Goal: Task Accomplishment & Management: Manage account settings

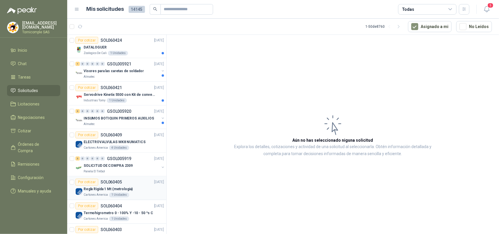
scroll to position [366, 0]
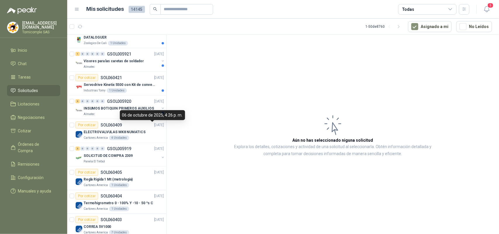
click at [150, 114] on div "06 de octubre de 2025, 4:26 p. m." at bounding box center [152, 115] width 65 height 10
click at [129, 100] on p "GSOL005920" at bounding box center [119, 101] width 24 height 4
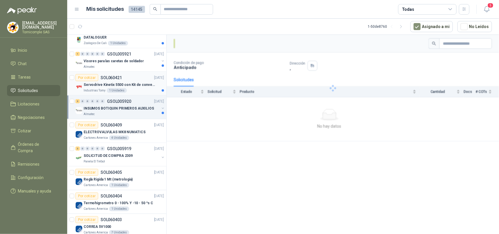
click at [129, 87] on p "Servodrive Kinetix 5500 con Kit de conversión y filtro (Ref 41350505)" at bounding box center [120, 85] width 73 height 6
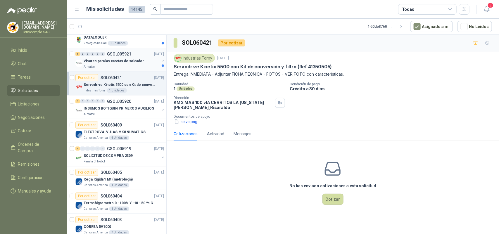
click at [126, 69] on div "Almatec" at bounding box center [122, 67] width 76 height 5
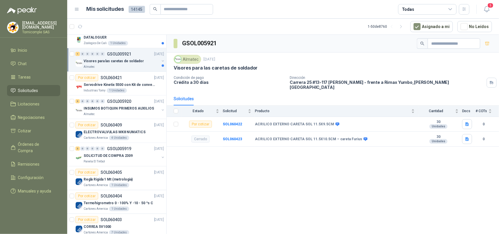
click at [490, 15] on header "Mis solicitudes 14145 Todas 5" at bounding box center [283, 9] width 432 height 19
click at [490, 9] on icon "button" at bounding box center [486, 9] width 7 height 7
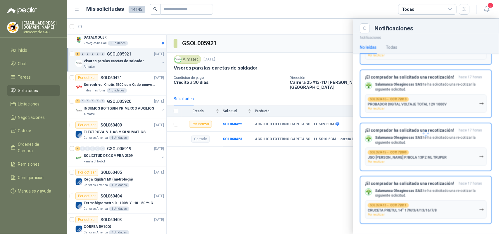
scroll to position [80, 0]
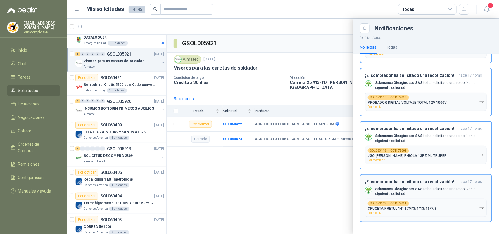
click at [450, 211] on button "SOL053413 → COT172011 CRUCETA PRETUL 14" 17M/3/4/13/16/7/8 Por recotizar" at bounding box center [426, 208] width 122 height 18
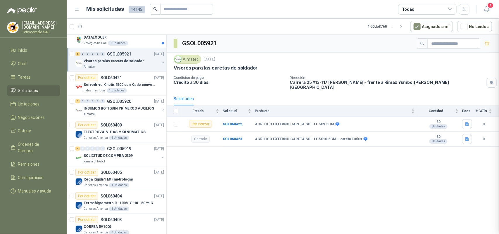
scroll to position [26, 0]
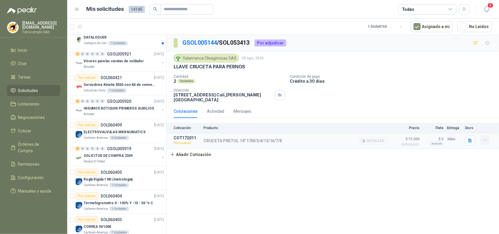
click at [482, 137] on button "button" at bounding box center [485, 140] width 9 height 9
click at [476, 124] on button "Re-cotizar" at bounding box center [473, 123] width 47 height 9
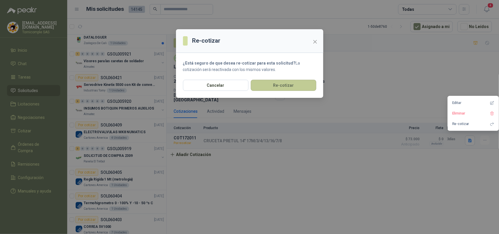
click at [308, 90] on div "Cancelar Re-cotizar" at bounding box center [249, 89] width 147 height 18
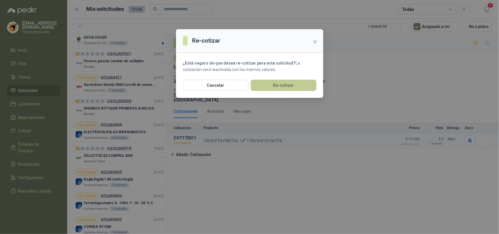
click at [303, 87] on button "Re-cotizar" at bounding box center [284, 85] width 66 height 11
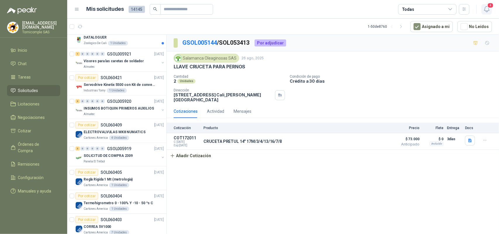
click at [484, 9] on icon "button" at bounding box center [486, 9] width 7 height 7
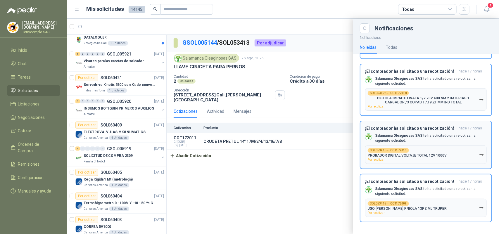
click at [480, 155] on icon "button" at bounding box center [482, 154] width 4 height 1
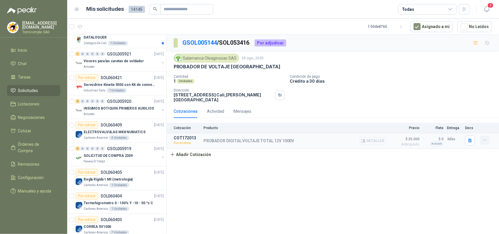
click at [486, 136] on button "button" at bounding box center [485, 140] width 9 height 9
click at [472, 122] on button "Re-cotizar" at bounding box center [473, 123] width 47 height 9
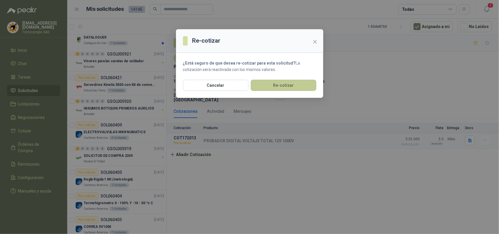
click at [297, 88] on button "Re-cotizar" at bounding box center [284, 85] width 66 height 11
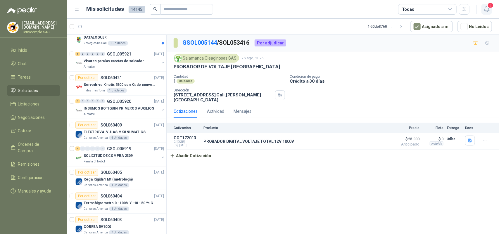
click at [489, 10] on icon "button" at bounding box center [486, 9] width 7 height 7
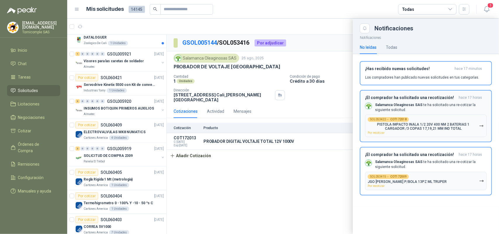
click at [484, 127] on icon "button" at bounding box center [481, 126] width 5 height 5
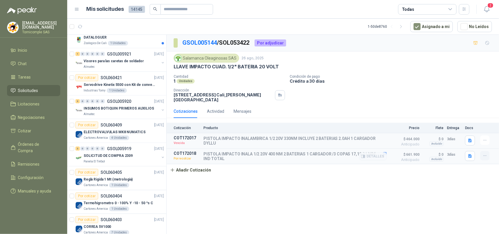
click at [483, 154] on icon "button" at bounding box center [485, 156] width 5 height 5
click at [477, 141] on button "Re-cotizar" at bounding box center [473, 139] width 47 height 9
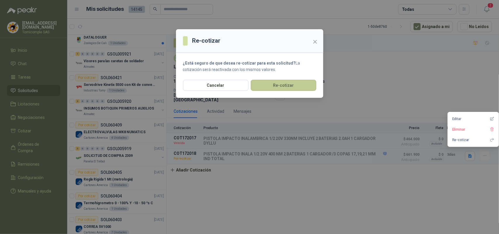
click at [280, 88] on button "Re-cotizar" at bounding box center [284, 85] width 66 height 11
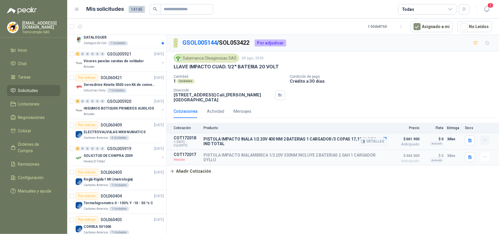
click at [483, 138] on icon "button" at bounding box center [485, 140] width 5 height 5
drag, startPoint x: 433, startPoint y: 209, endPoint x: 469, endPoint y: 162, distance: 59.0
click at [434, 208] on div "GSOL005144 / SOL053422 Por adjudicar Salamanca Oleaginosas SAS [DATE] LLAVE IMP…" at bounding box center [333, 136] width 333 height 202
click at [483, 155] on icon "button" at bounding box center [485, 157] width 5 height 5
click at [473, 140] on button "Re-cotizar" at bounding box center [473, 141] width 47 height 9
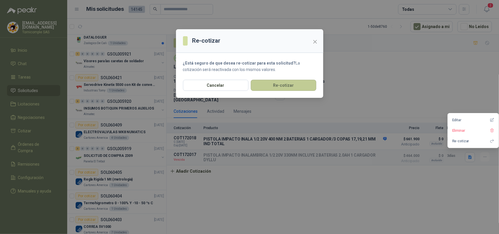
click at [303, 83] on button "Re-cotizar" at bounding box center [284, 85] width 66 height 11
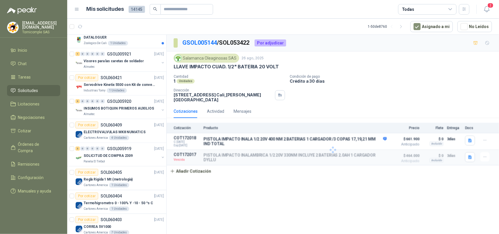
click at [487, 12] on icon "button" at bounding box center [486, 9] width 5 height 6
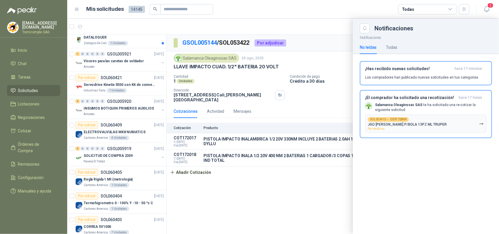
click at [483, 123] on icon "button" at bounding box center [481, 124] width 5 height 5
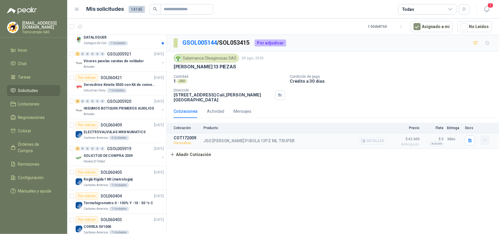
click at [485, 138] on icon "button" at bounding box center [485, 140] width 5 height 5
click at [479, 123] on button "Re-cotizar" at bounding box center [473, 123] width 47 height 9
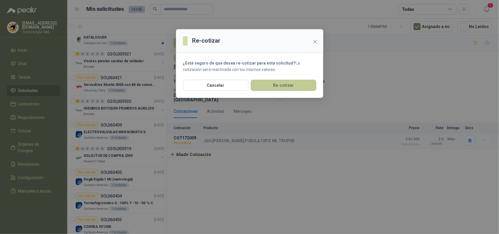
click at [309, 91] on button "Re-cotizar" at bounding box center [284, 85] width 66 height 11
click at [302, 86] on div "Re-cotizar ¿Está seguro de que desea re-cotizar para esta solicitud? La cotizac…" at bounding box center [249, 117] width 499 height 234
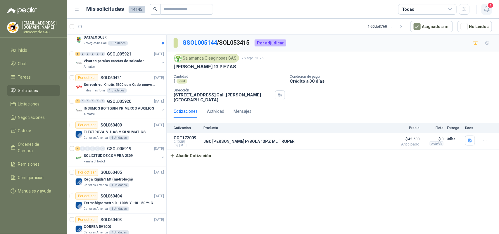
click at [485, 9] on icon "button" at bounding box center [486, 9] width 7 height 7
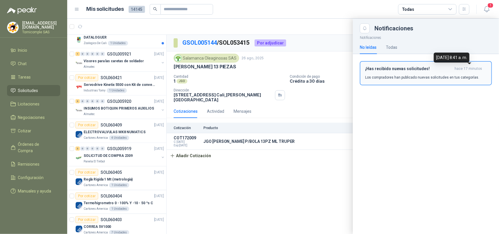
click at [461, 69] on span "hace 17 minutos" at bounding box center [468, 68] width 27 height 5
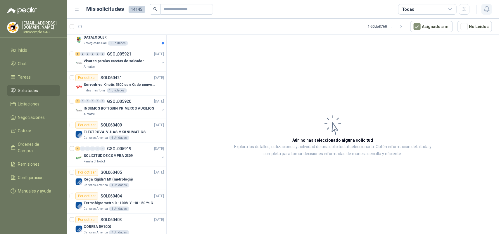
click at [487, 12] on icon "button" at bounding box center [486, 9] width 5 height 6
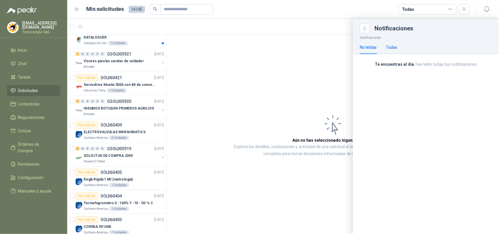
click at [389, 45] on div "Todas" at bounding box center [391, 47] width 11 height 6
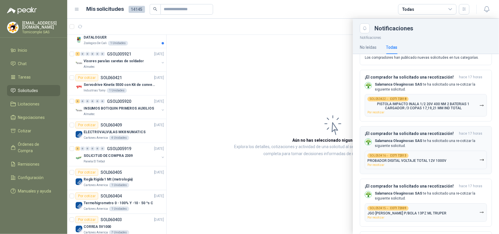
scroll to position [37, 0]
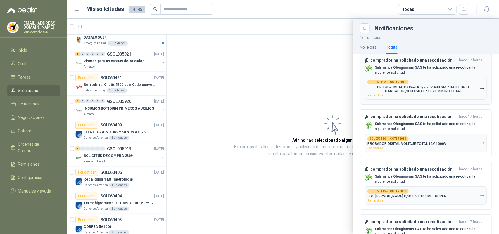
click at [432, 96] on div "SOL053422 → COT172018 PISTOLA IMPACTO INALA 1/2 20V 400 NM 2 BATERIAS 1 CARGADO…" at bounding box center [424, 88] width 112 height 17
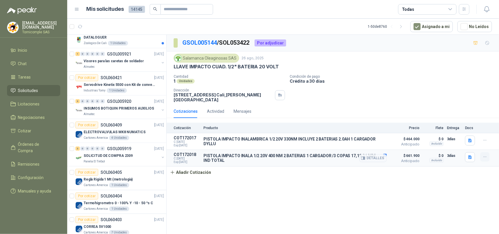
click at [488, 154] on button "button" at bounding box center [485, 156] width 9 height 9
drag, startPoint x: 477, startPoint y: 172, endPoint x: 477, endPoint y: 158, distance: 13.7
click at [477, 172] on div "Cotización Producto Precio Flete Entrega Docs COT172017 C: [DATE] Exp: [DATE] P…" at bounding box center [333, 151] width 333 height 56
click at [479, 6] on div at bounding box center [481, 9] width 23 height 9
click at [483, 6] on icon "button" at bounding box center [486, 9] width 7 height 7
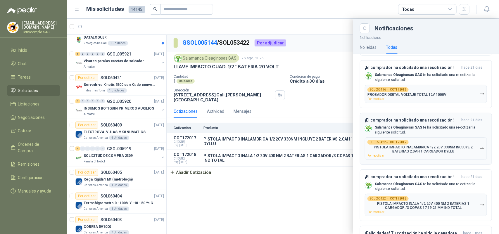
scroll to position [439, 0]
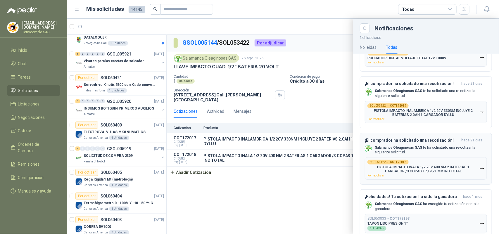
click at [448, 173] on p "PISTOLA IMPACTO INALA 1/2 20V 400 NM 2 BATERIAS 1 CARGADOR /3 COPAS 17,19,21 MM…" at bounding box center [424, 169] width 112 height 8
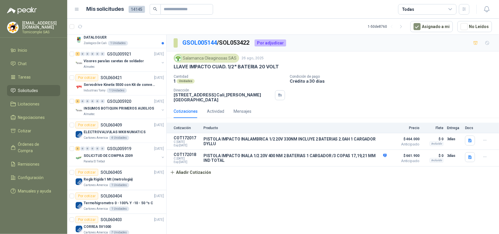
click at [494, 6] on header "Mis solicitudes 14145 Todas" at bounding box center [283, 9] width 432 height 19
click at [486, 8] on icon "button" at bounding box center [486, 9] width 7 height 7
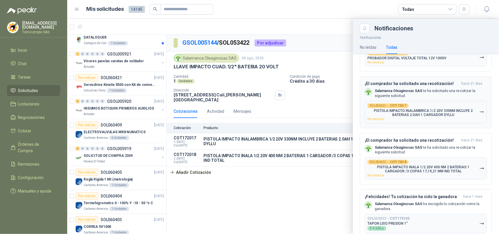
click at [436, 121] on div "SOL053422 → COT172017 PISTOLA IMPACTO INALAMBRICA 1/2 20V 330NM INCLUYE 2 BATER…" at bounding box center [424, 112] width 112 height 17
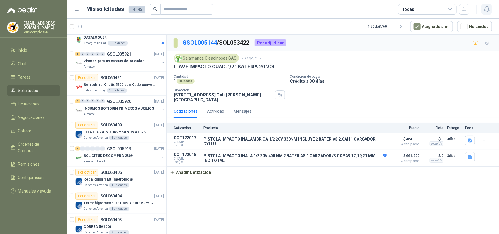
click at [487, 14] on button "button" at bounding box center [487, 9] width 11 height 11
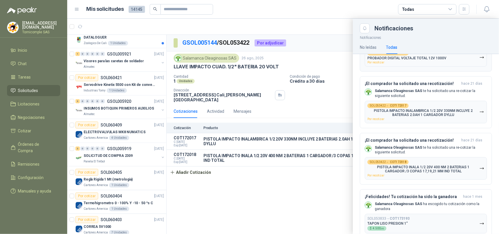
click at [444, 60] on p "PROBADOR DIGITAL VOLTAJE TOTAL 12V 1000V" at bounding box center [407, 58] width 79 height 4
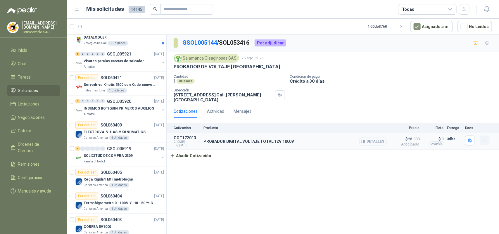
click at [489, 136] on button "button" at bounding box center [485, 140] width 9 height 9
drag, startPoint x: 429, startPoint y: 191, endPoint x: 303, endPoint y: 190, distance: 126.3
click at [427, 191] on div "GSOL005144 / SOL053416 Por adjudicar Salamanca Oleaginosas SAS [DATE] PROBADOR …" at bounding box center [333, 136] width 333 height 202
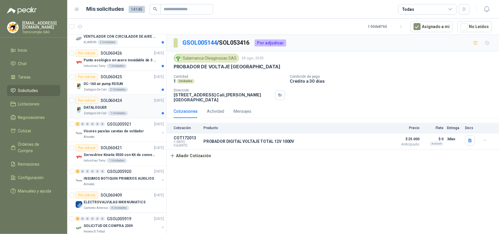
scroll to position [292, 0]
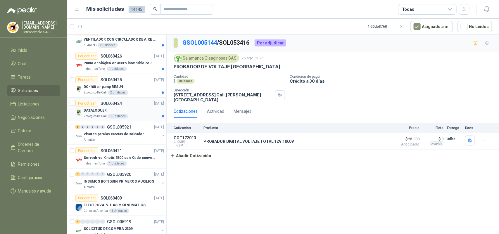
click at [121, 112] on div "DATALOGUER" at bounding box center [124, 110] width 80 height 7
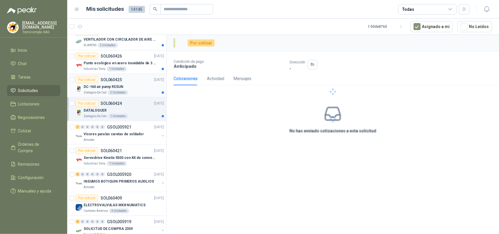
click at [122, 92] on div "2 Unidades" at bounding box center [118, 92] width 20 height 5
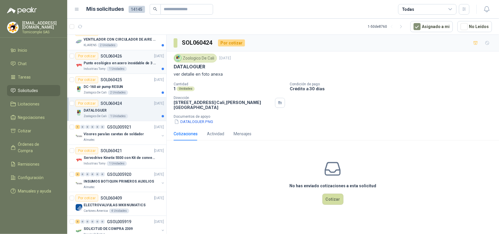
click at [120, 68] on div "1 Unidades" at bounding box center [117, 69] width 20 height 5
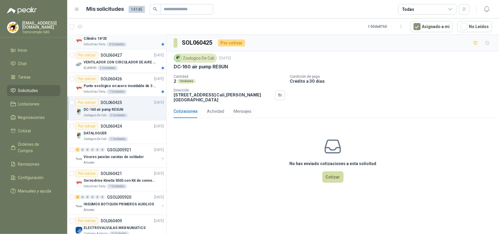
scroll to position [219, 0]
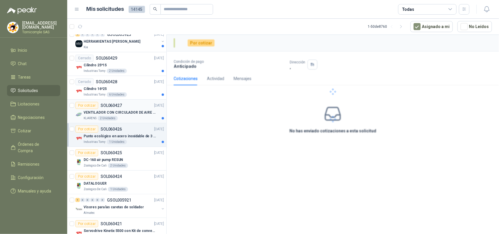
click at [130, 120] on div "KLARENS 2 Unidades" at bounding box center [124, 118] width 80 height 5
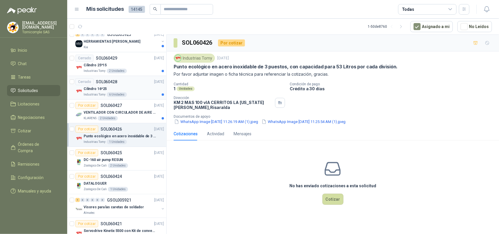
click at [130, 96] on div "Industrias Tomy 6 Unidades" at bounding box center [124, 94] width 80 height 5
click at [132, 67] on div "Cilindro 25*15" at bounding box center [124, 65] width 80 height 7
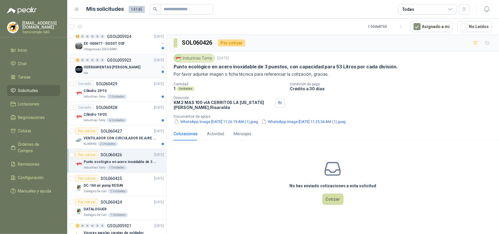
scroll to position [183, 0]
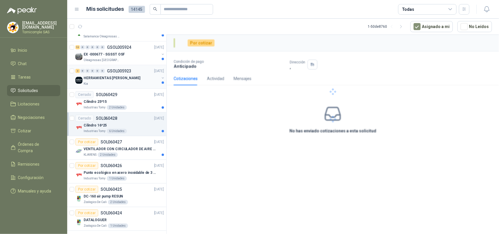
click at [135, 80] on div "HERRAMIENTAS [PERSON_NAME]" at bounding box center [122, 78] width 76 height 7
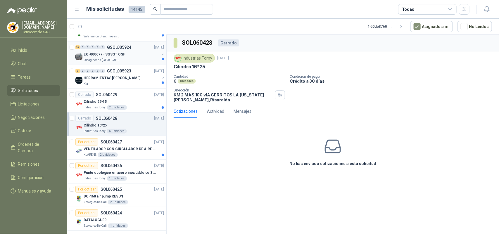
click at [144, 58] on div "EX -000677 - SGSST OSF" at bounding box center [122, 54] width 76 height 7
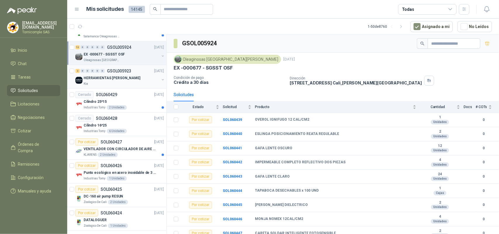
click at [143, 75] on div "HERRAMIENTAS [PERSON_NAME]" at bounding box center [122, 78] width 76 height 7
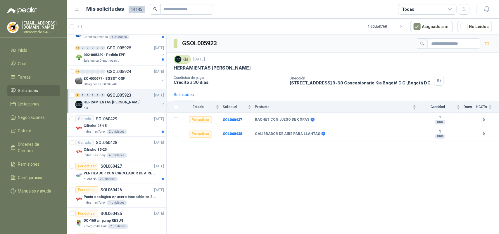
scroll to position [146, 0]
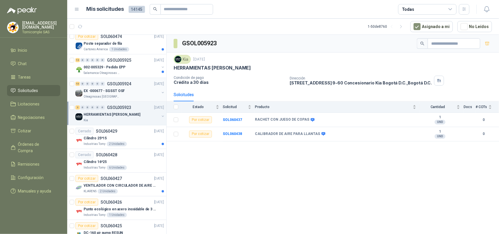
click at [139, 86] on div "13 0 0 0 0 0 GSOL005924 [DATE]" at bounding box center [120, 83] width 90 height 7
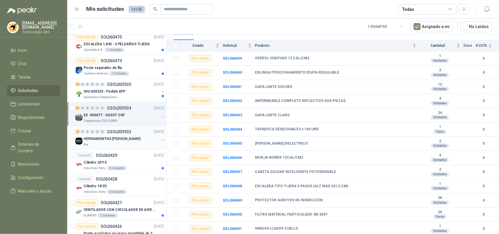
scroll to position [110, 0]
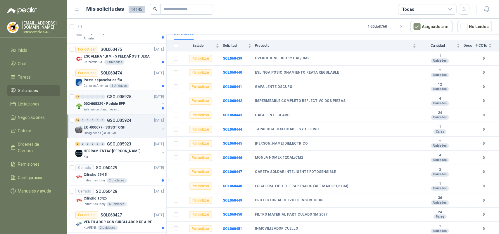
click at [128, 104] on div "002-005329 - Pedido EPP" at bounding box center [122, 103] width 76 height 7
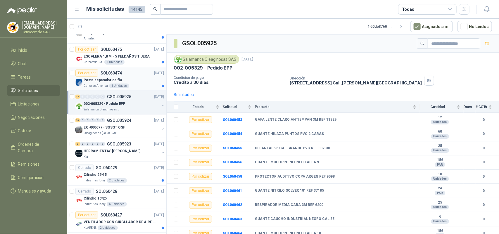
click at [135, 80] on div "Poste separador de fila" at bounding box center [124, 80] width 80 height 7
click at [134, 65] on div "Calzatodo S.A. 1 Unidades" at bounding box center [124, 62] width 80 height 5
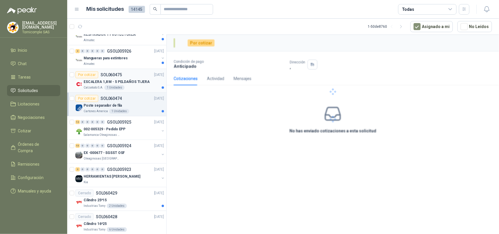
scroll to position [73, 0]
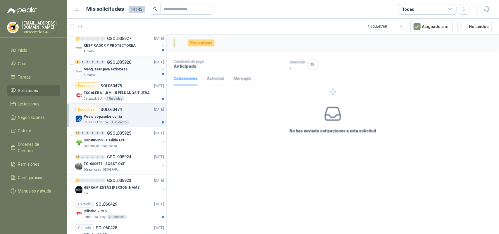
click at [137, 70] on div "Mangueras para extintores" at bounding box center [122, 69] width 76 height 7
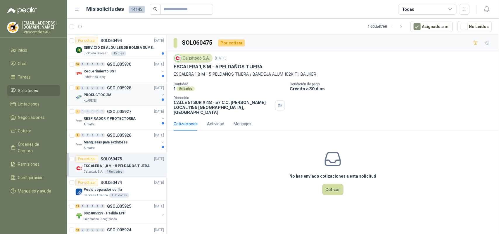
click at [138, 94] on div "PRODUCTOS 3M" at bounding box center [122, 95] width 76 height 7
click at [144, 116] on div "RESPIRADOR Y PROTECTOREA" at bounding box center [122, 118] width 76 height 7
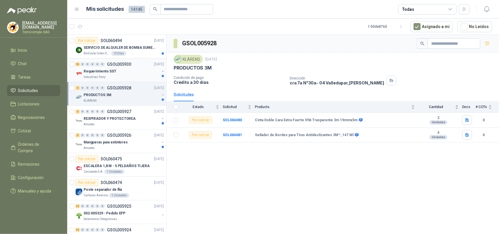
click at [121, 75] on div "Industrias Tomy" at bounding box center [122, 77] width 76 height 5
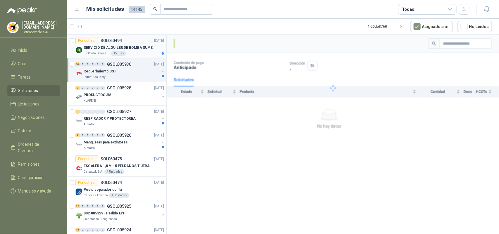
click at [118, 52] on div "15 Días" at bounding box center [118, 53] width 15 height 5
click at [125, 109] on div "2 0 0 0 0 0 GSOL005927 [DATE]" at bounding box center [120, 111] width 90 height 7
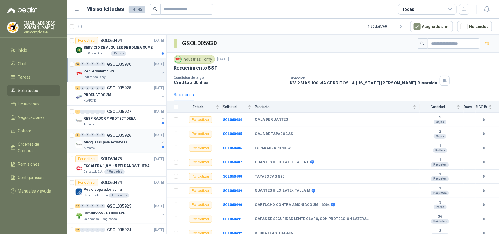
click at [125, 154] on article "Por cotizar SOL060475 [DATE] ESCALERA 1,8 M - 5 PELDAÑOS TIJERA Calzatodo S.A. …" at bounding box center [116, 165] width 99 height 24
